Goal: Navigation & Orientation: Go to known website

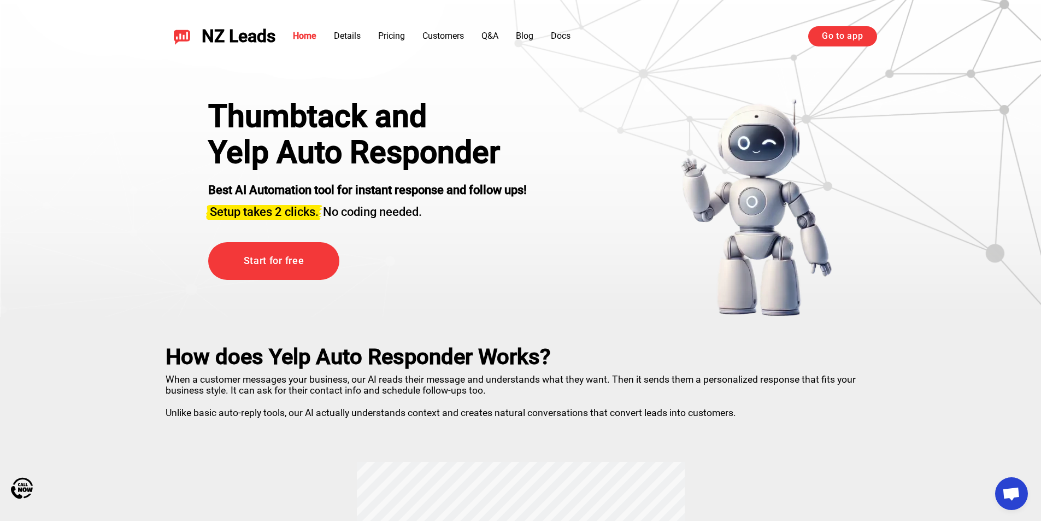
click at [262, 28] on span "NZ Leads" at bounding box center [239, 36] width 74 height 20
click at [190, 29] on img at bounding box center [181, 35] width 17 height 17
click at [187, 33] on img at bounding box center [181, 35] width 17 height 17
click at [832, 46] on link "Go to app" at bounding box center [842, 36] width 68 height 20
